Goal: Task Accomplishment & Management: Manage account settings

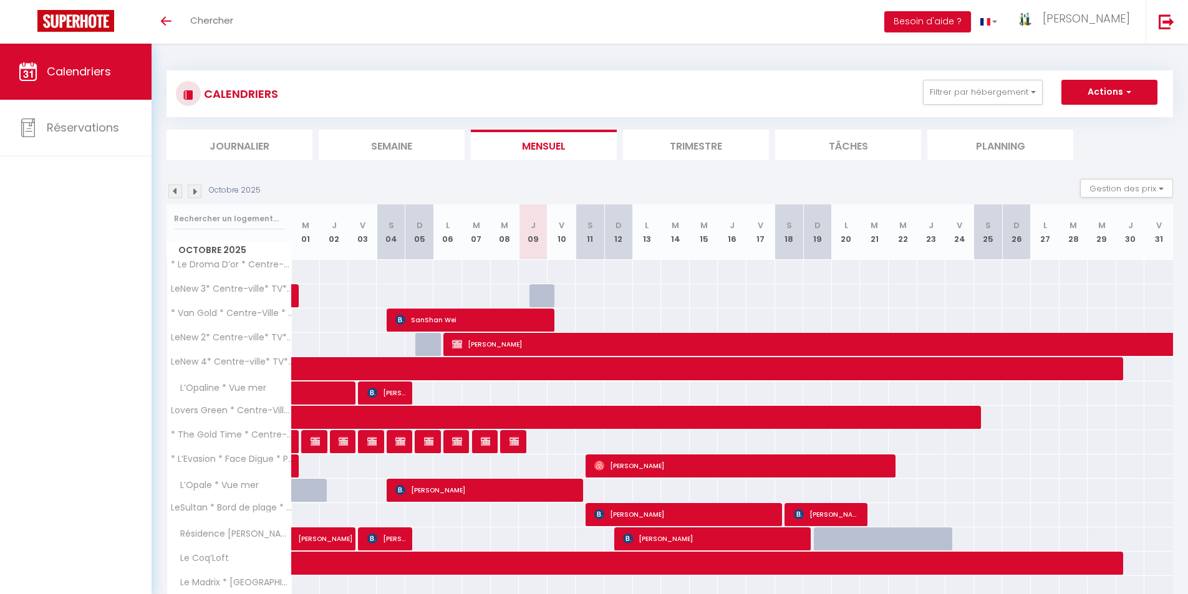
click at [385, 142] on li "Semaine" at bounding box center [392, 145] width 146 height 31
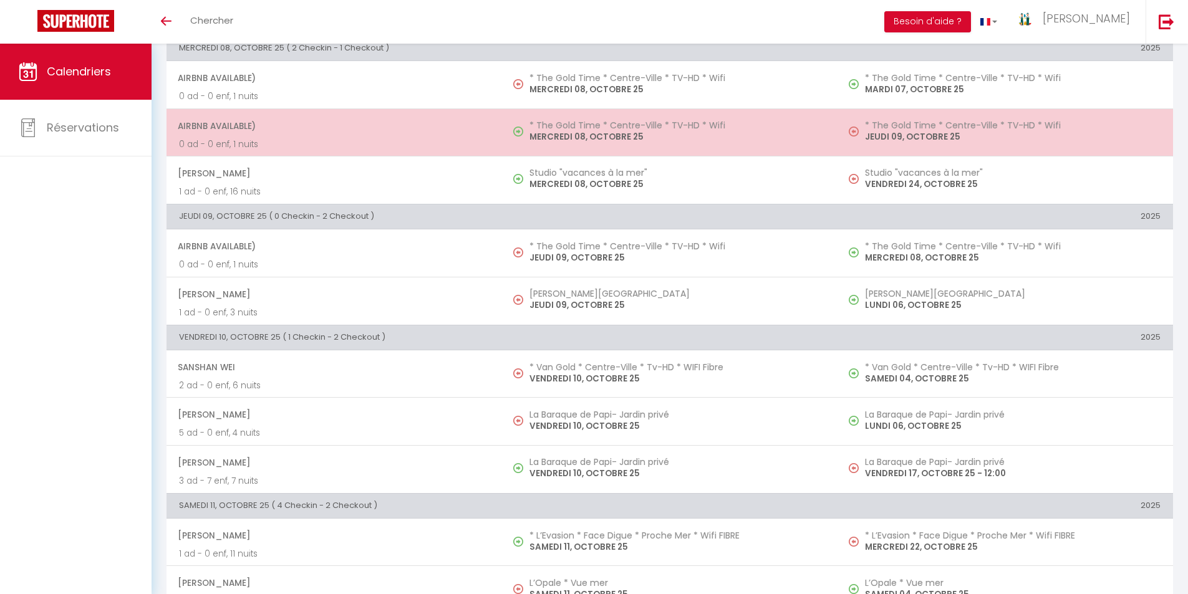
scroll to position [623, 0]
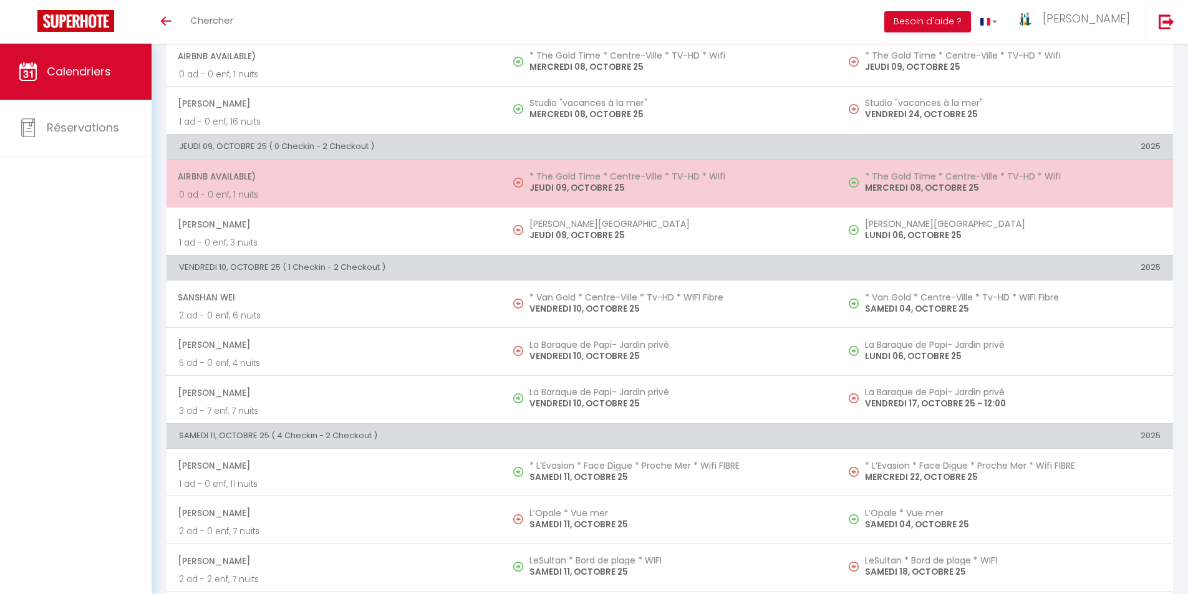
click at [577, 183] on p "JEUDI 09, OCTOBRE 25" at bounding box center [677, 187] width 296 height 13
select select "OK"
select select "KO"
select select "0"
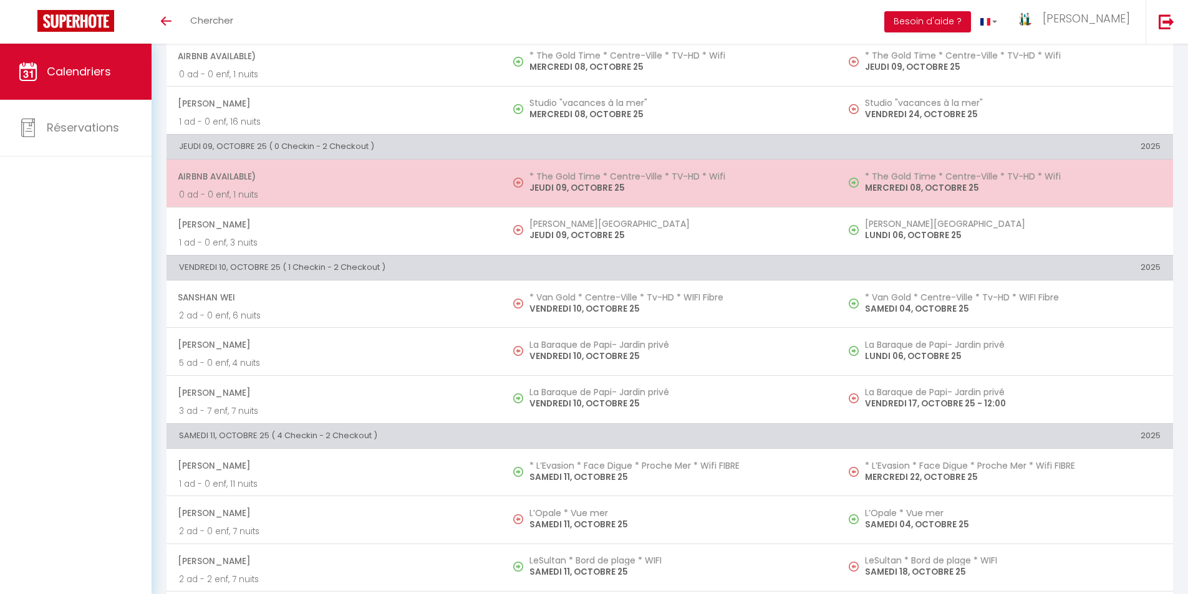
select select "1"
select select
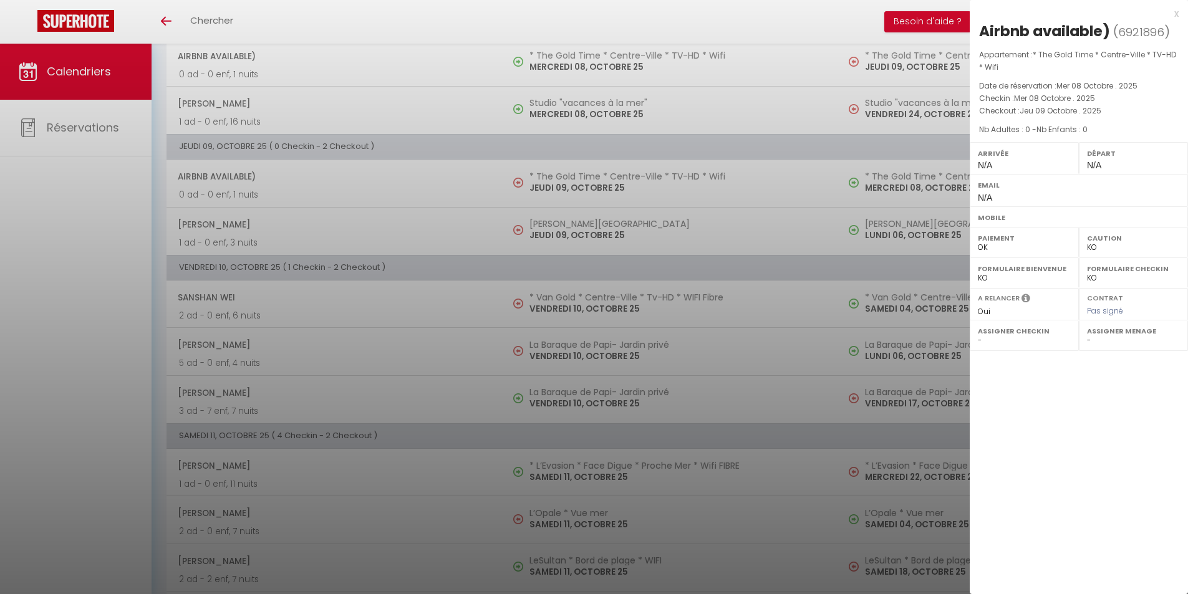
click at [1176, 14] on div "x" at bounding box center [1073, 13] width 209 height 15
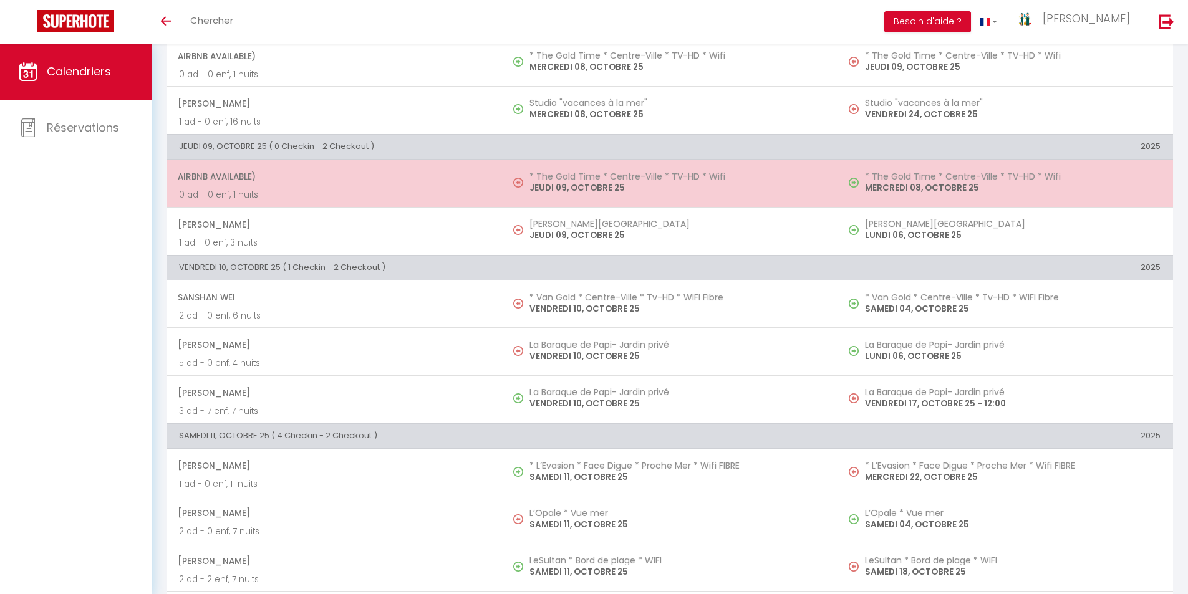
click at [560, 183] on p "JEUDI 09, OCTOBRE 25" at bounding box center [677, 187] width 296 height 13
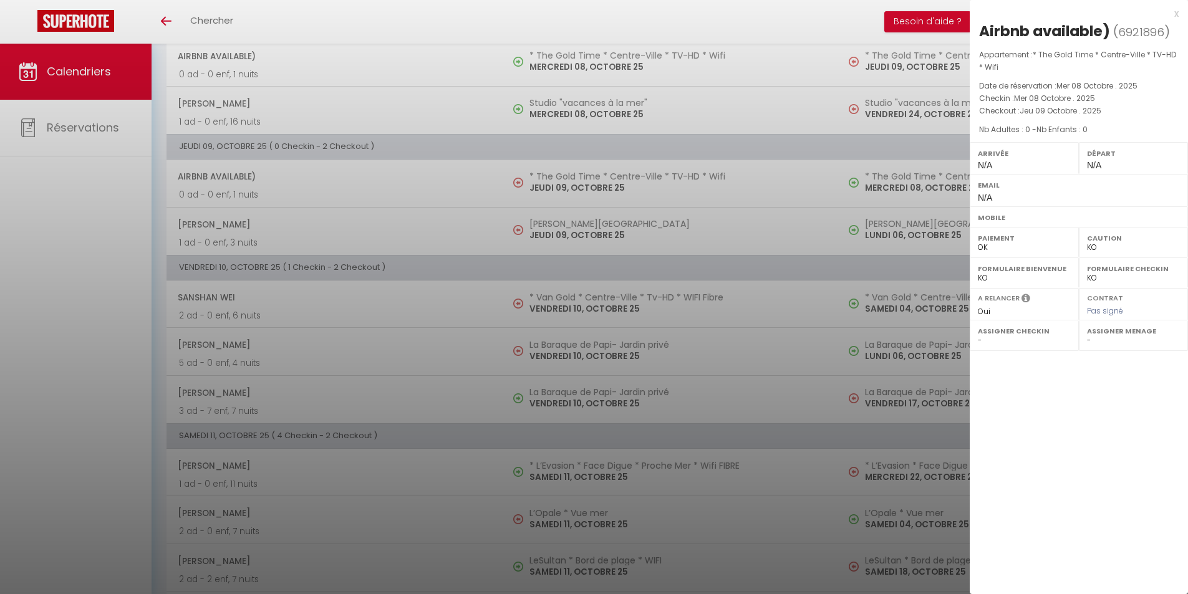
click at [1180, 15] on div "x Airbnb available) ( 6921896 ) Appartement : * The Gold Time * Centre-Ville * …" at bounding box center [1078, 116] width 218 height 233
click at [1183, 28] on div "Airbnb available) ( 6921896 ) Appartement : * The Gold Time * Centre-Ville * TV…" at bounding box center [1078, 124] width 218 height 206
click at [1176, 13] on div "x" at bounding box center [1073, 13] width 209 height 15
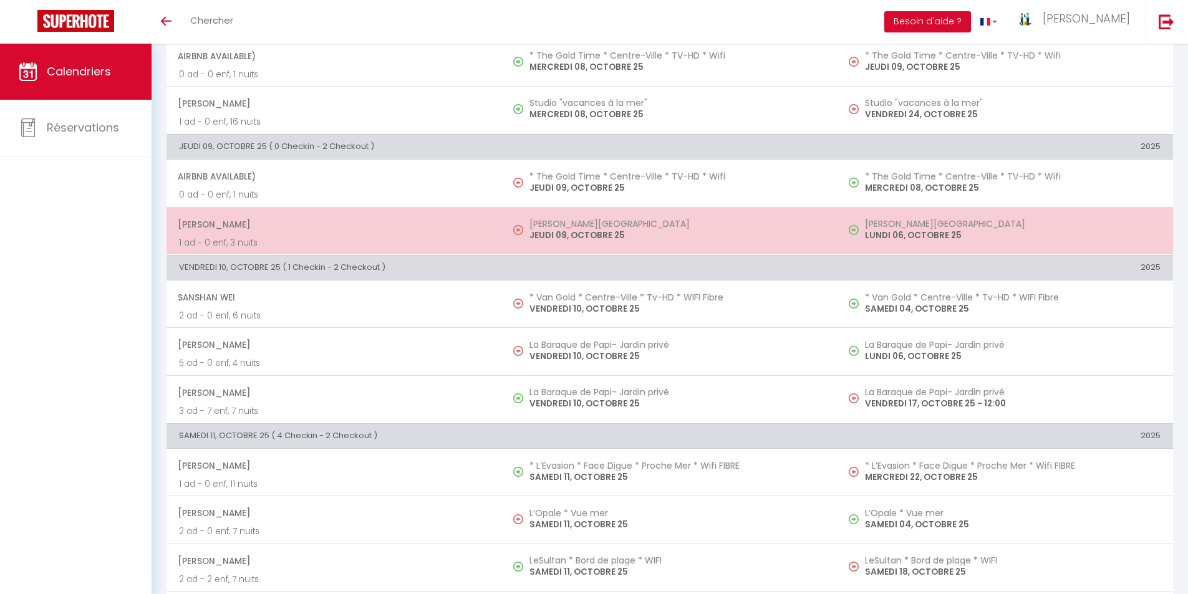
click at [565, 237] on p "JEUDI 09, OCTOBRE 25" at bounding box center [677, 235] width 296 height 13
select select "OK"
select select "17043"
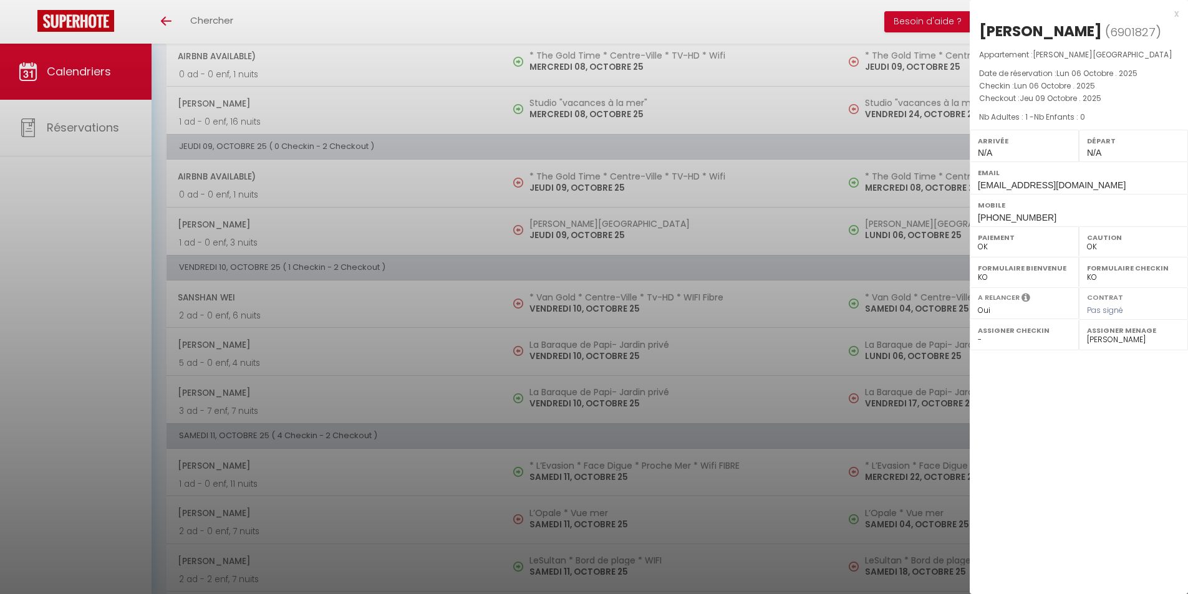
click at [1177, 14] on div "x" at bounding box center [1073, 13] width 209 height 15
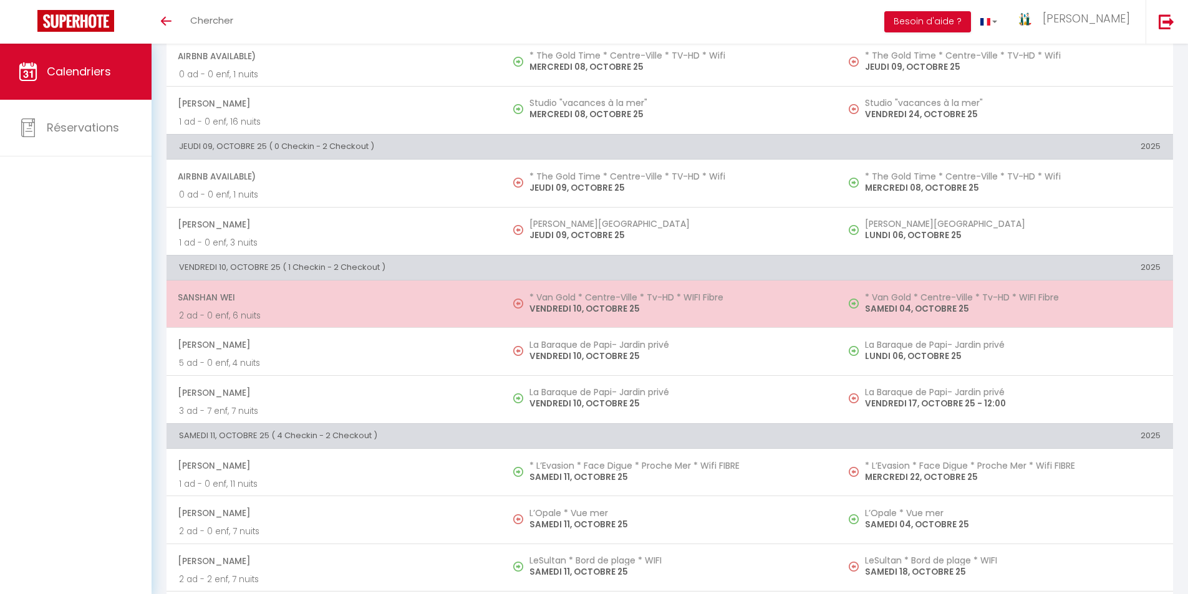
click at [587, 308] on p "VENDREDI 10, OCTOBRE 25" at bounding box center [677, 308] width 296 height 13
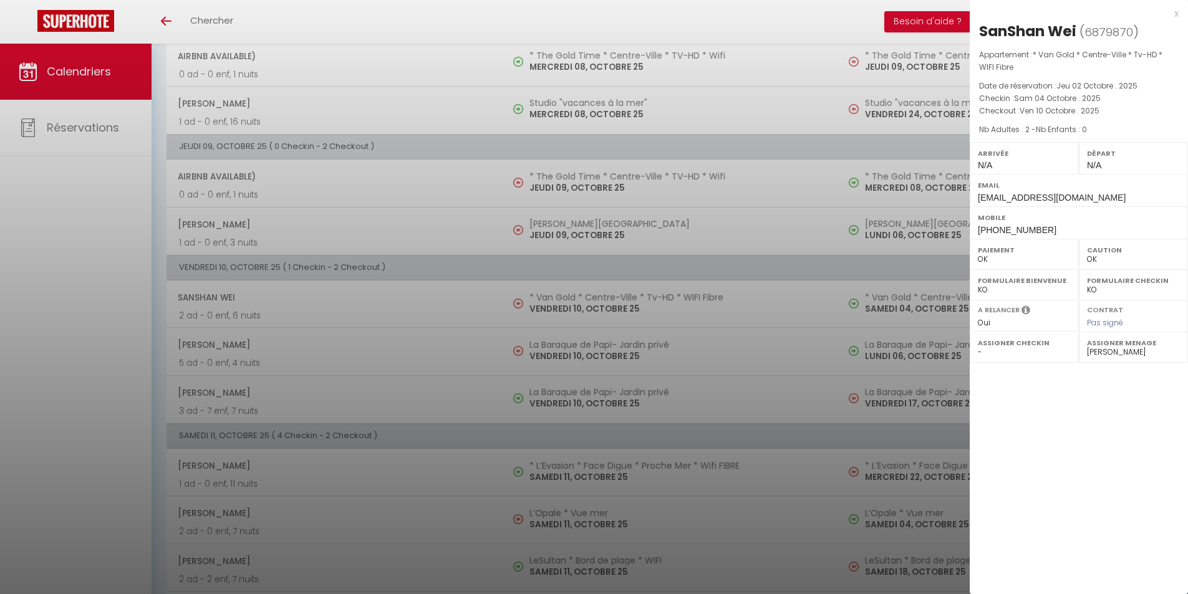
click at [1176, 14] on div "x" at bounding box center [1073, 13] width 209 height 15
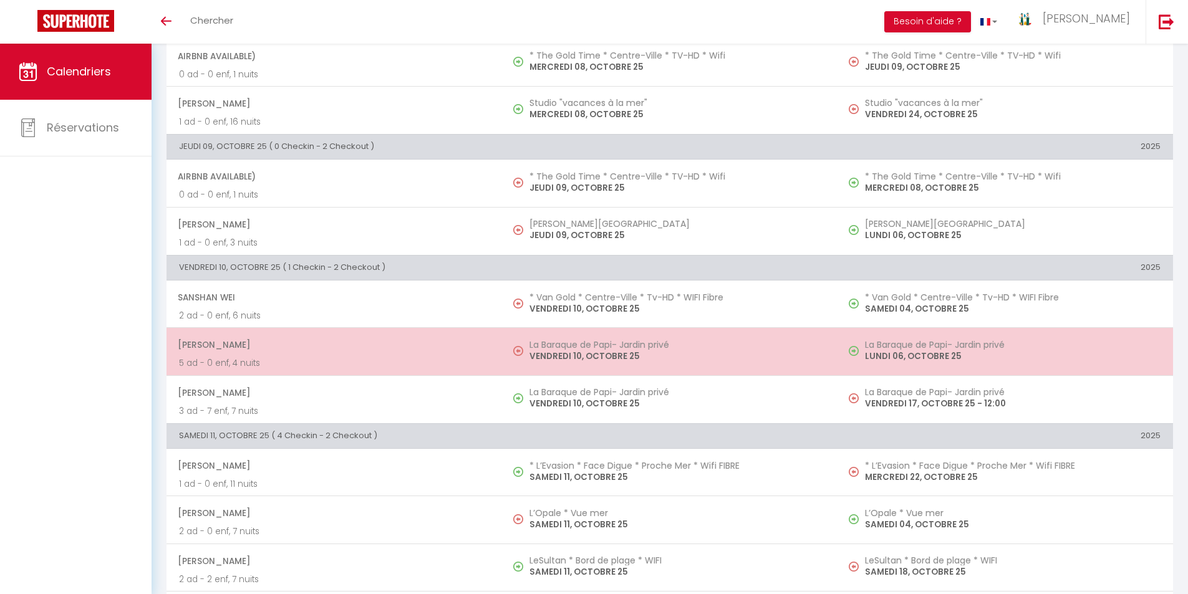
click at [600, 350] on p "VENDREDI 10, OCTOBRE 25" at bounding box center [677, 356] width 296 height 13
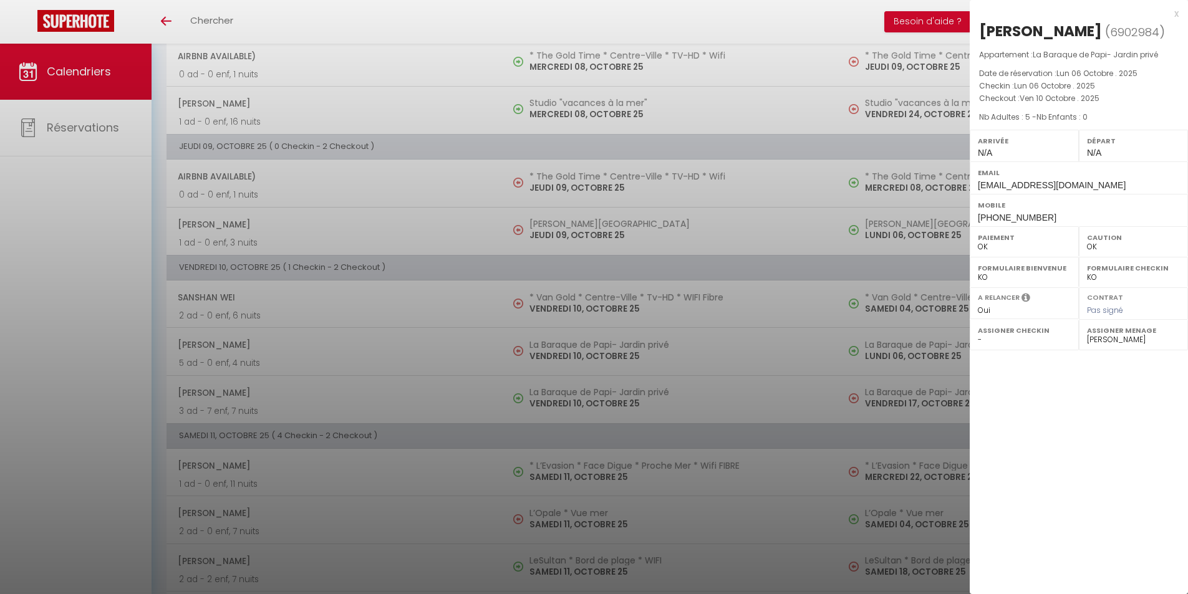
click at [1173, 15] on div "x" at bounding box center [1073, 13] width 209 height 15
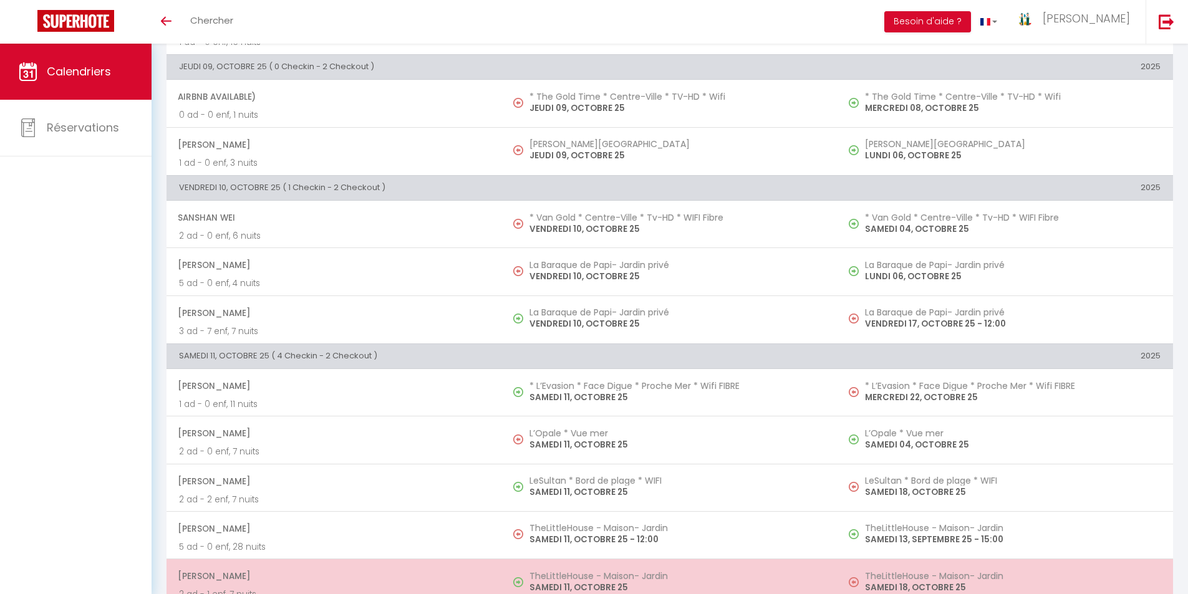
scroll to position [811, 0]
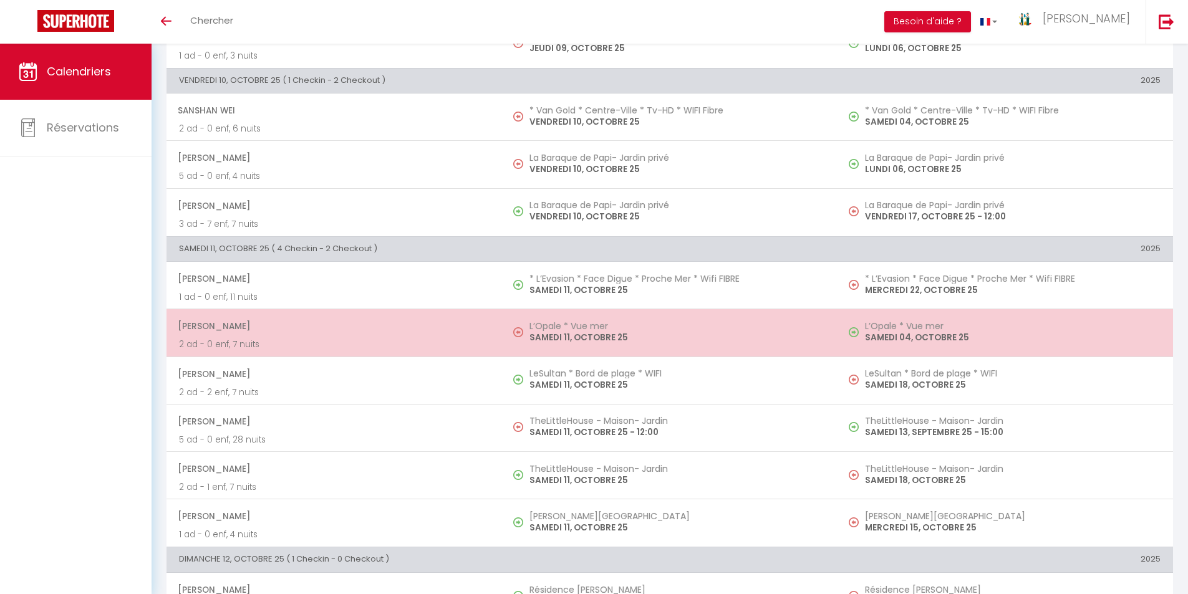
click at [562, 329] on h5 "L’Opale * Vue mer" at bounding box center [677, 326] width 296 height 10
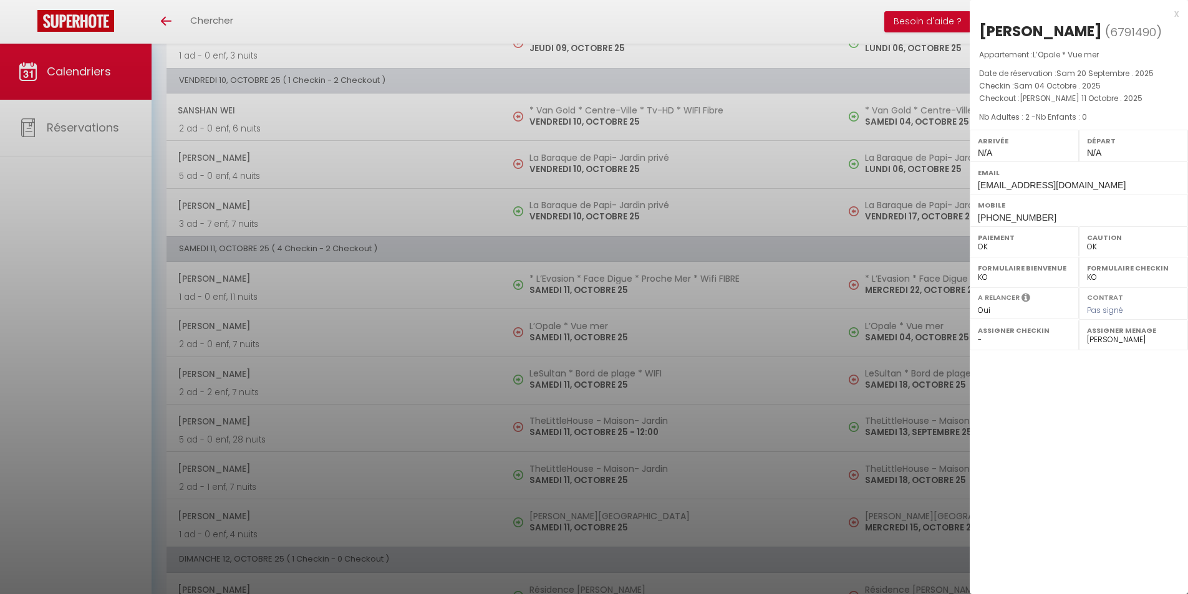
click at [1178, 12] on div "x" at bounding box center [1073, 13] width 209 height 15
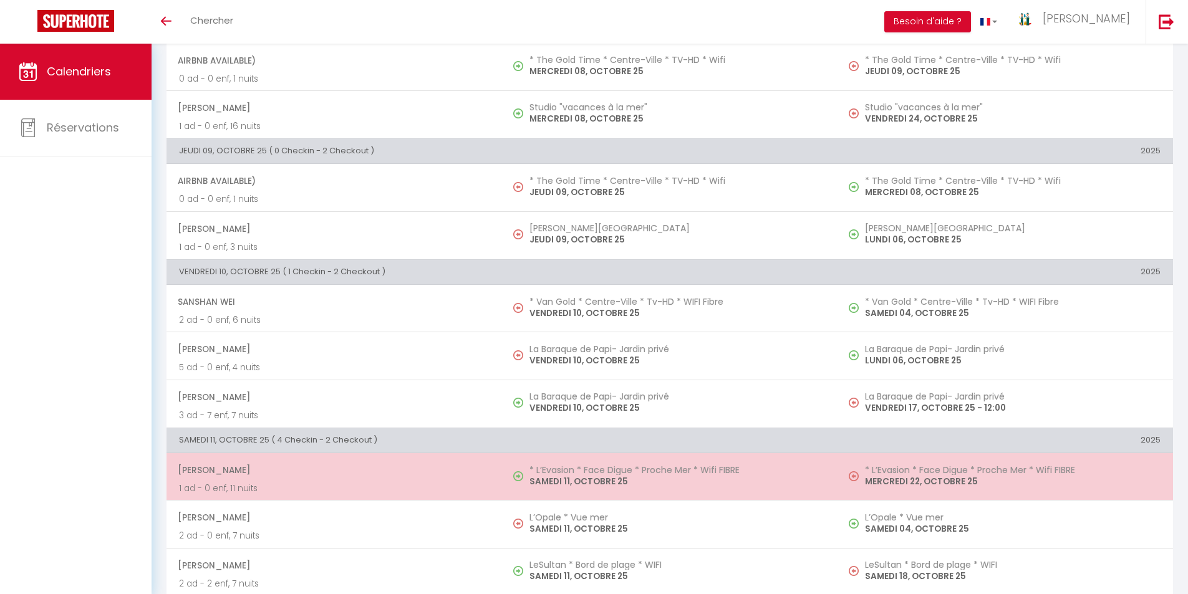
scroll to position [540, 0]
